Goal: Task Accomplishment & Management: Manage account settings

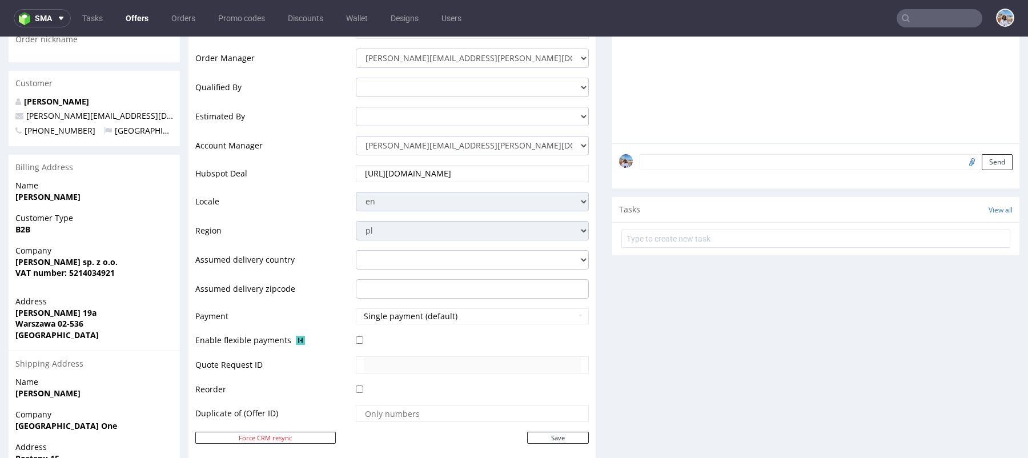
scroll to position [207, 0]
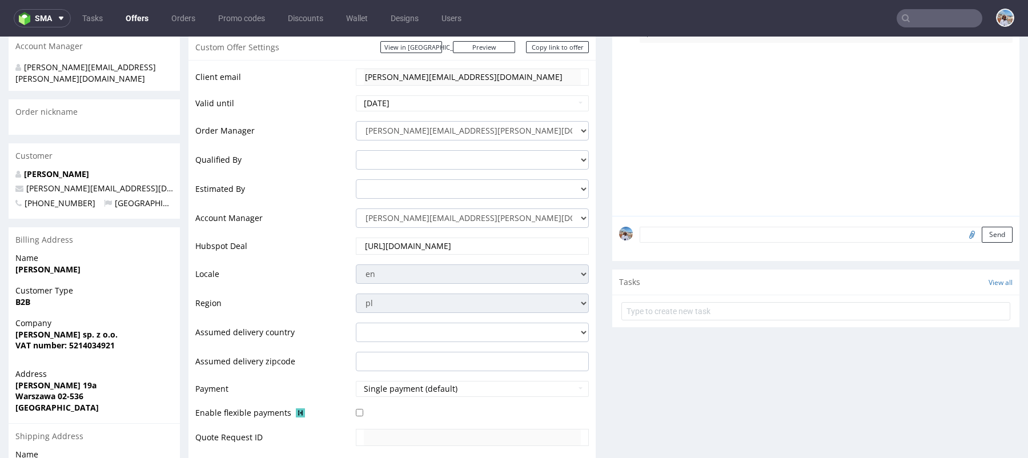
click at [939, 17] on input "text" at bounding box center [940, 18] width 86 height 18
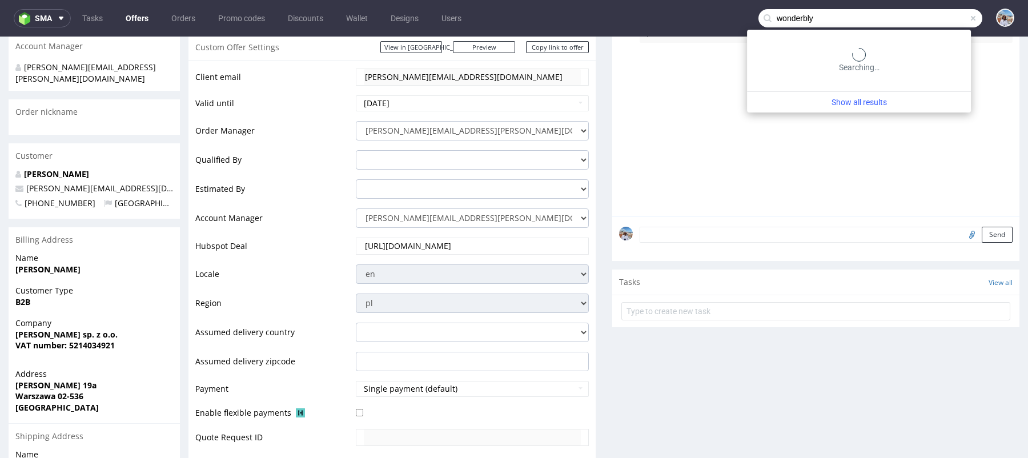
type input "wonderbly"
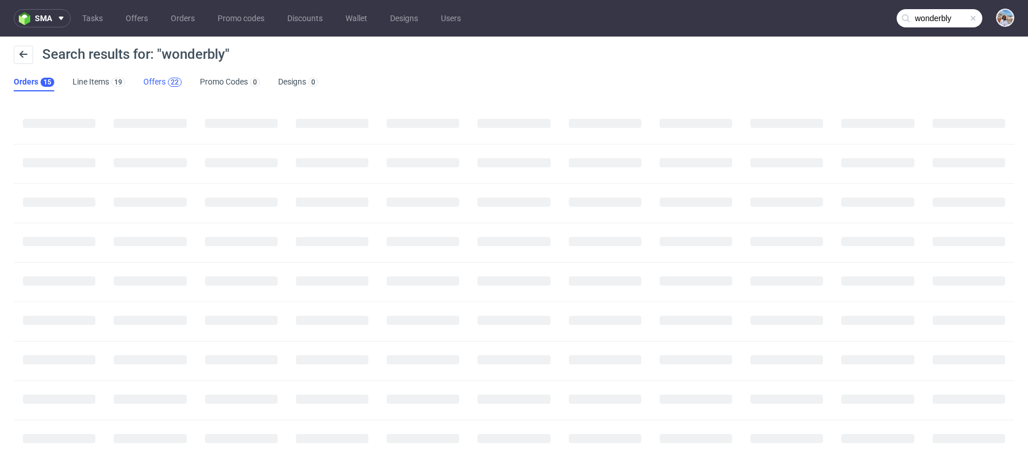
click at [175, 84] on div "22" at bounding box center [175, 82] width 8 height 8
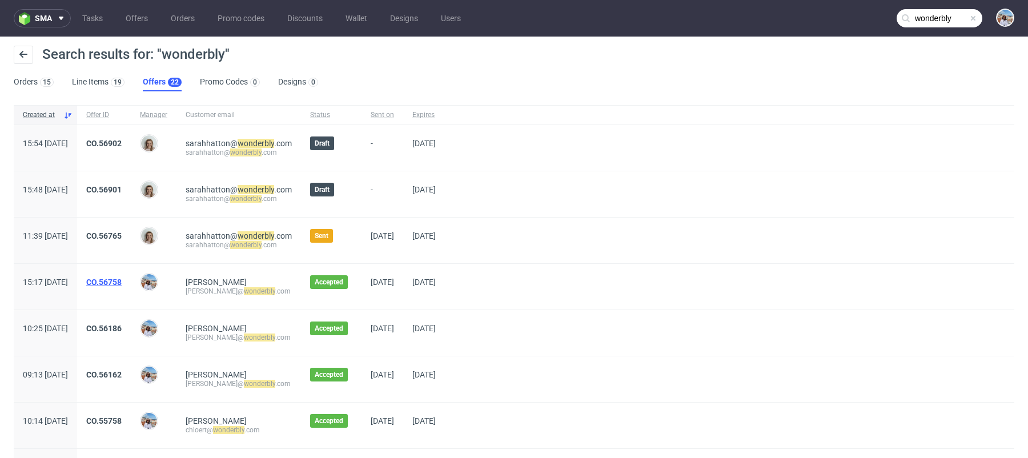
click at [122, 279] on link "CO.56758" at bounding box center [103, 282] width 35 height 9
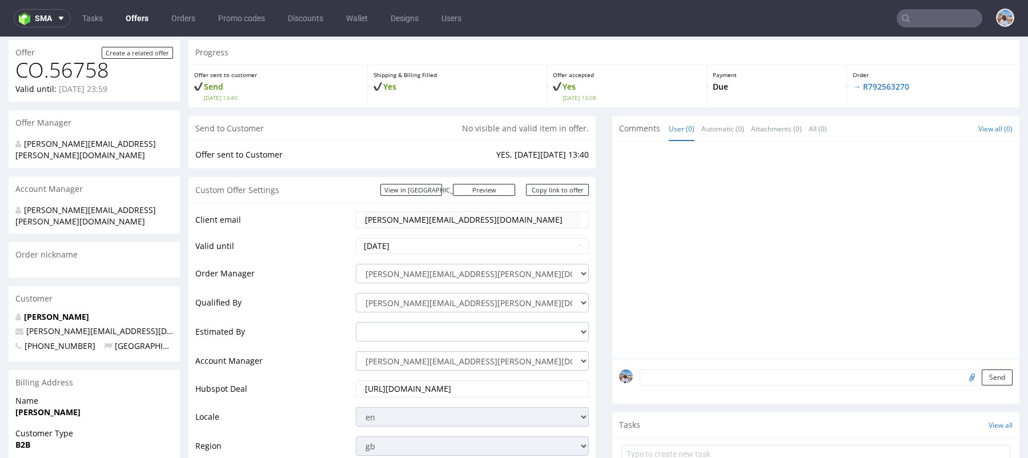
scroll to position [74, 0]
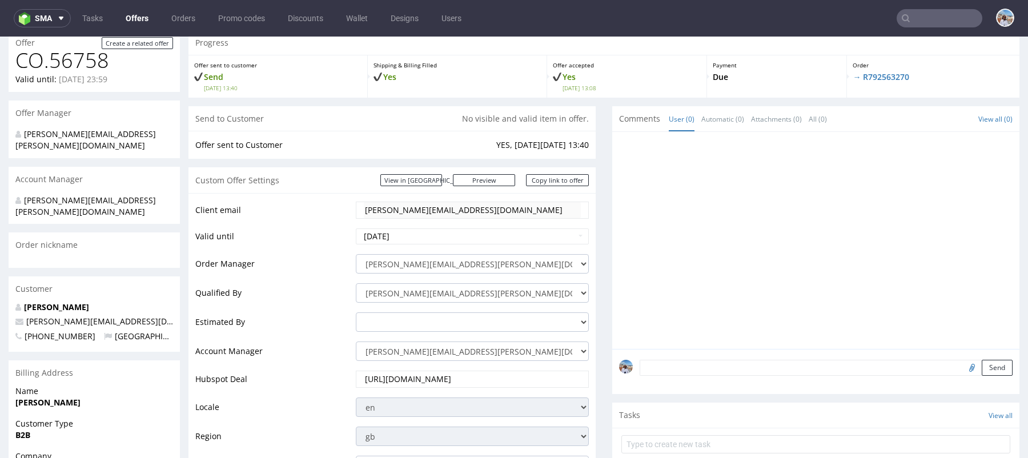
click at [453, 278] on td "marta.kozlowska@packhelp.com adrian.grudzien@packhelp.com adrian.margula@packhe…" at bounding box center [471, 267] width 236 height 29
click at [453, 287] on select "marta.kozlowska@packhelp.com adrian.margula@packhelp.com angelina.marc@packhelp…" at bounding box center [472, 292] width 233 height 19
click at [460, 260] on select "marta.kozlowska@packhelp.com adrian.grudzien@packhelp.com adrian.margula@packhe…" at bounding box center [472, 263] width 233 height 19
select select "11572053"
click at [356, 254] on select "marta.kozlowska@packhelp.com adrian.grudzien@packhelp.com adrian.margula@packhe…" at bounding box center [472, 263] width 233 height 19
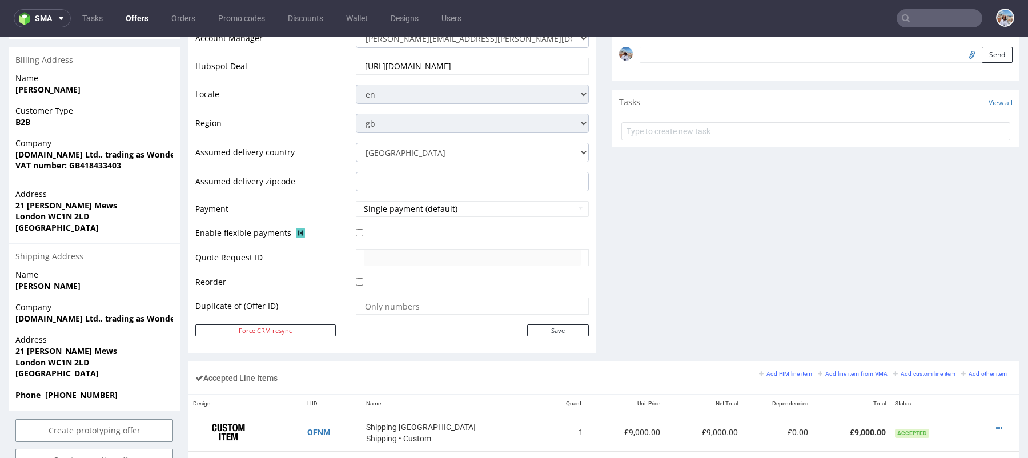
scroll to position [429, 0]
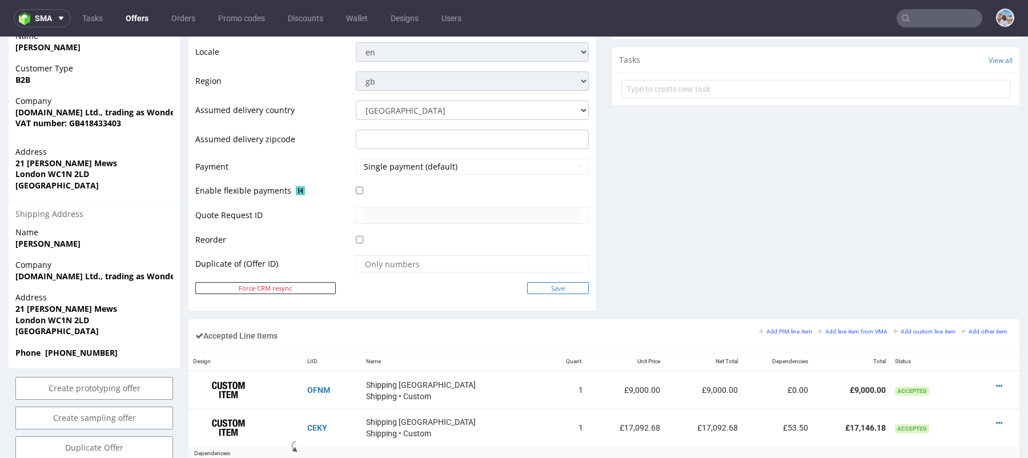
click at [568, 286] on input "Save" at bounding box center [558, 288] width 62 height 12
type input "In progress..."
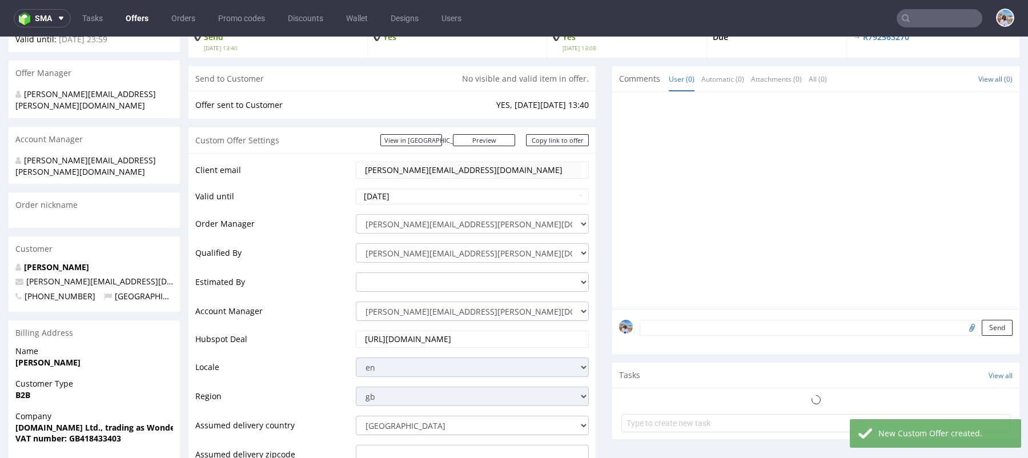
scroll to position [570, 0]
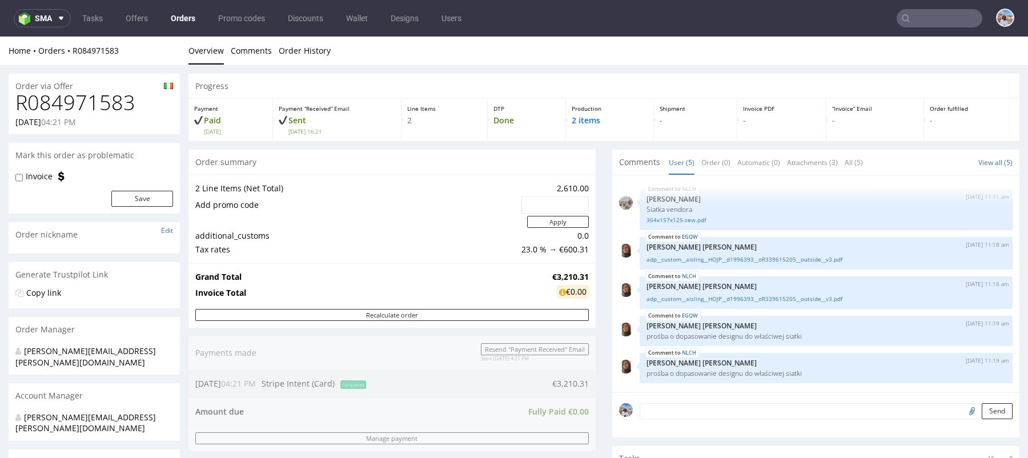
click at [57, 102] on h1 "R084971583" at bounding box center [94, 102] width 158 height 23
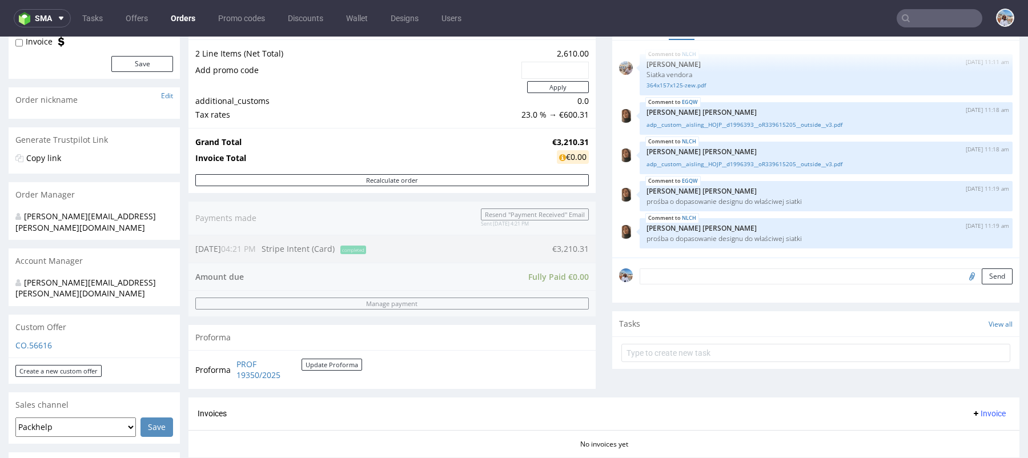
scroll to position [154, 0]
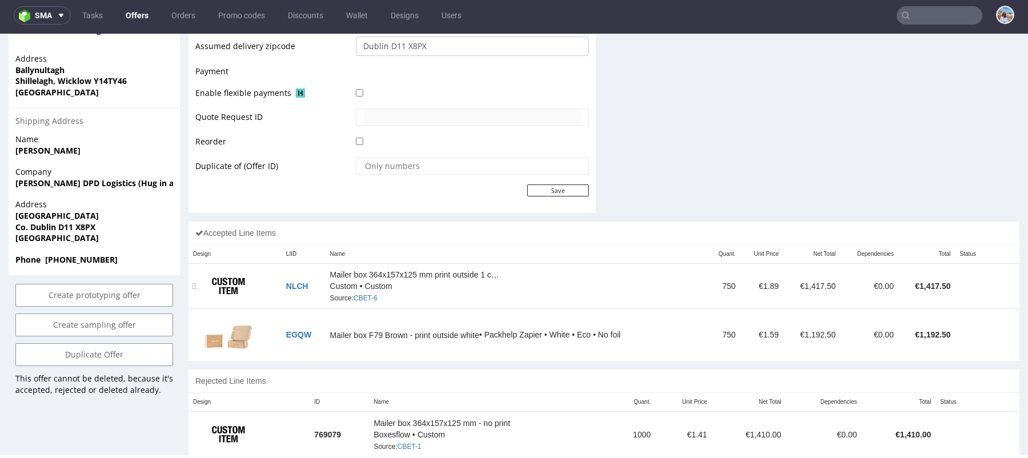
scroll to position [520, 0]
